Goal: Navigation & Orientation: Find specific page/section

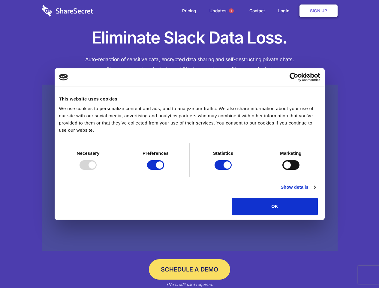
click at [97, 170] on div at bounding box center [87, 165] width 17 height 10
click at [164, 170] on input "Preferences" at bounding box center [155, 165] width 17 height 10
checkbox input "false"
click at [224, 170] on input "Statistics" at bounding box center [222, 165] width 17 height 10
checkbox input "false"
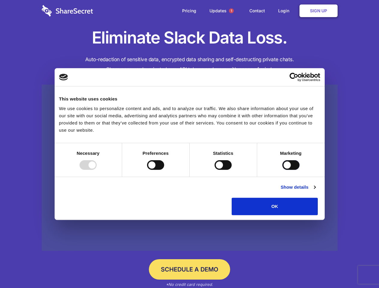
click at [282, 170] on input "Marketing" at bounding box center [290, 165] width 17 height 10
checkbox input "true"
click at [315, 191] on link "Show details" at bounding box center [297, 187] width 35 height 7
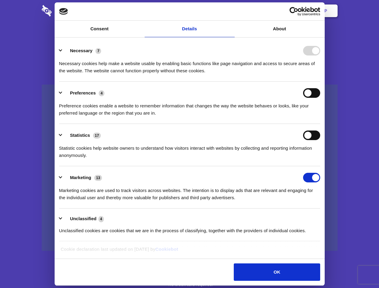
click at [320, 82] on li "Necessary 7 Necessary cookies help make a website usable by enabling basic func…" at bounding box center [189, 60] width 261 height 42
click at [231, 11] on span "1" at bounding box center [231, 10] width 5 height 5
